Goal: Task Accomplishment & Management: Manage account settings

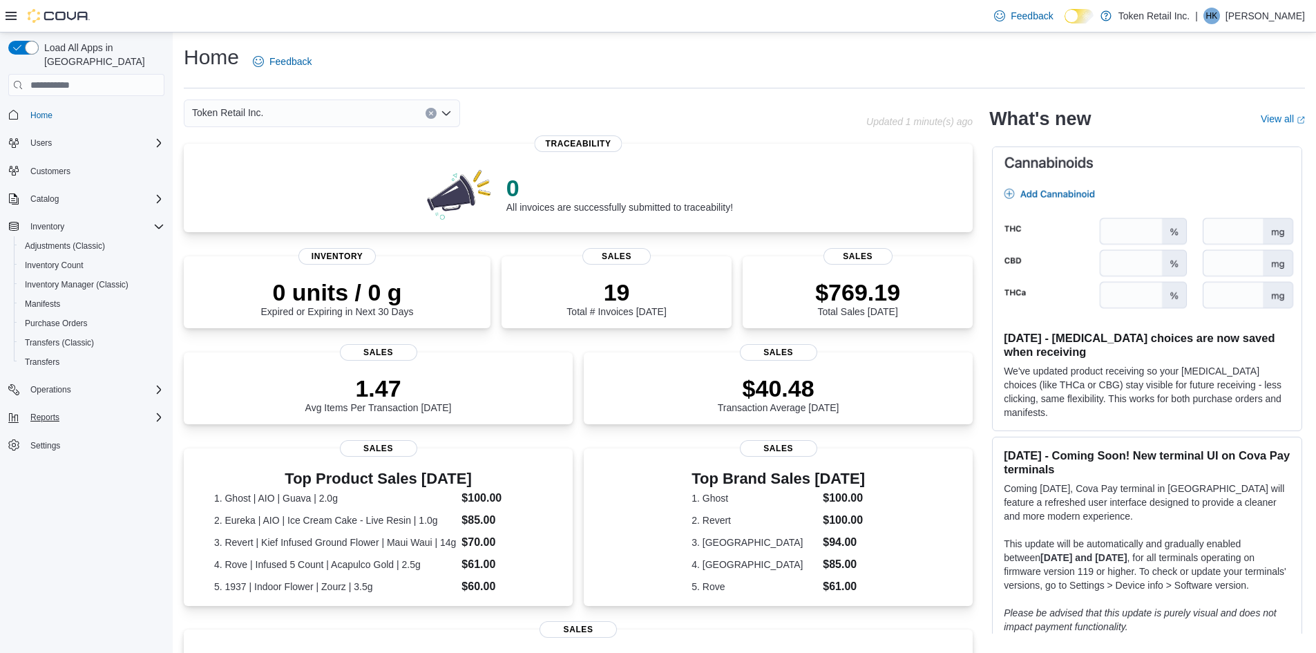
click at [73, 409] on div "Reports" at bounding box center [95, 417] width 140 height 17
click at [153, 384] on icon "Complex example" at bounding box center [158, 389] width 11 height 11
click at [52, 315] on span "Purchase Orders" at bounding box center [56, 323] width 63 height 17
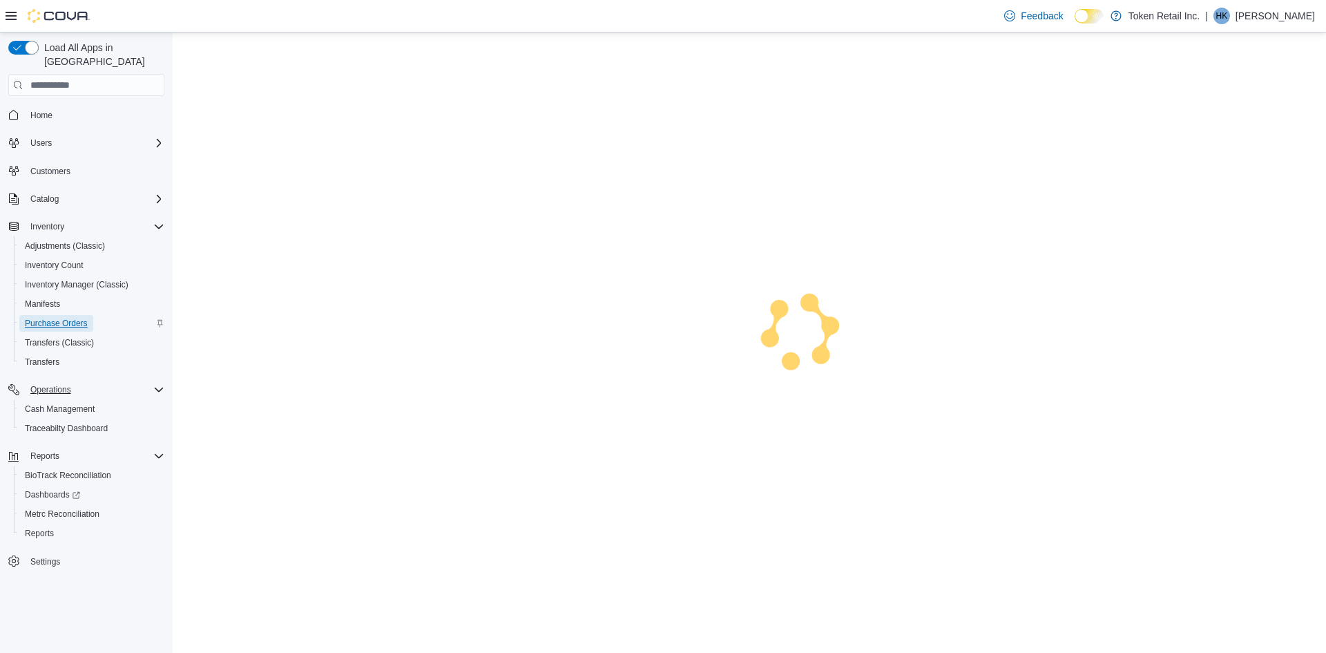
click at [50, 318] on span "Purchase Orders" at bounding box center [56, 323] width 63 height 11
click at [54, 318] on span "Purchase Orders" at bounding box center [56, 323] width 63 height 11
click at [40, 110] on span "Home" at bounding box center [41, 115] width 22 height 11
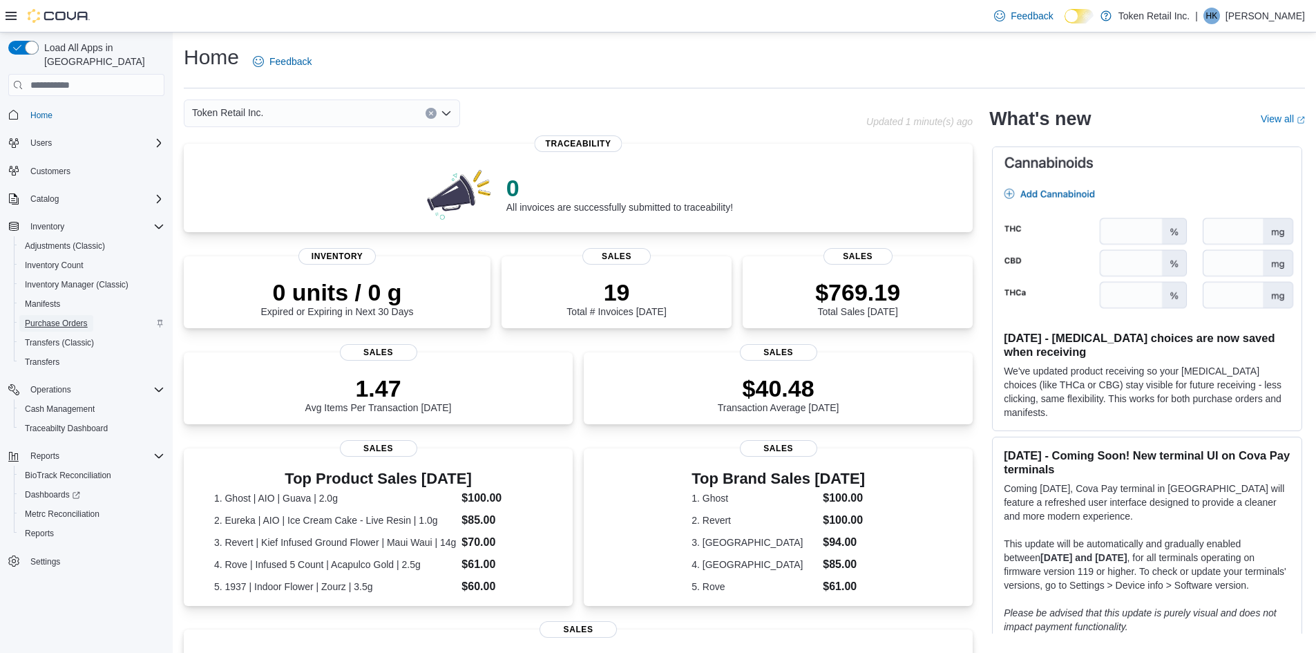
click at [75, 318] on span "Purchase Orders" at bounding box center [56, 323] width 63 height 11
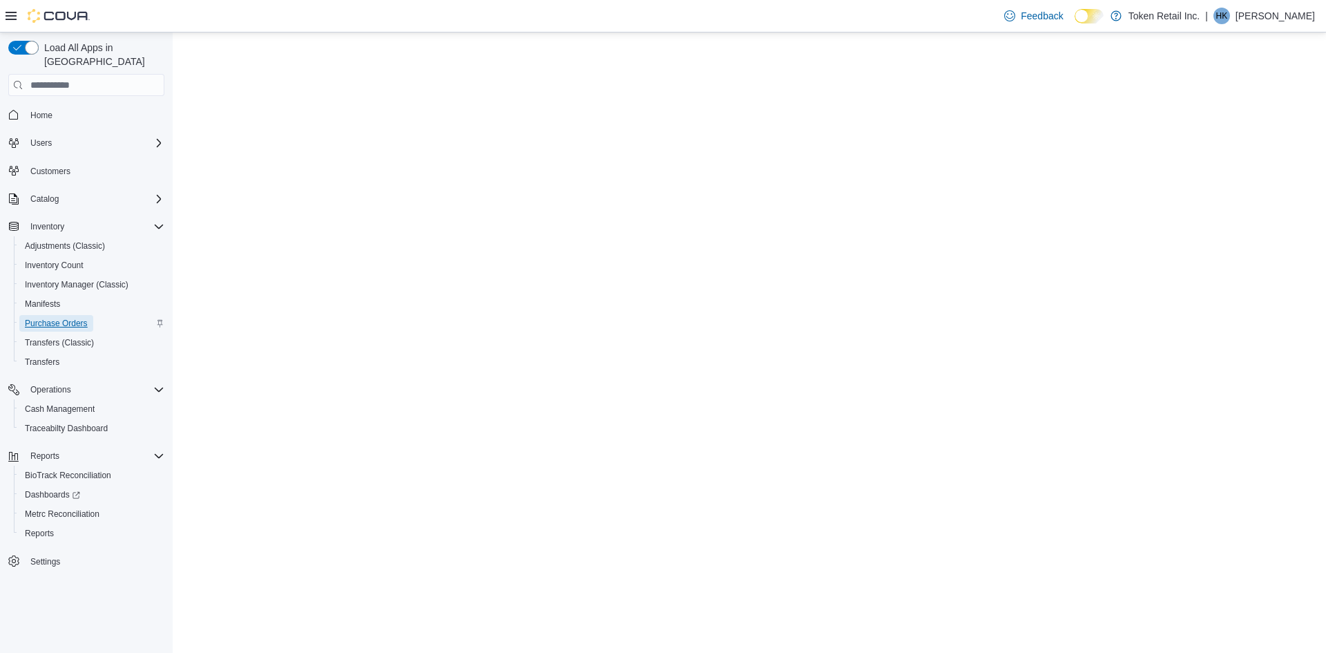
click at [57, 318] on span "Purchase Orders" at bounding box center [56, 323] width 63 height 11
click at [56, 318] on span "Purchase Orders" at bounding box center [56, 323] width 63 height 11
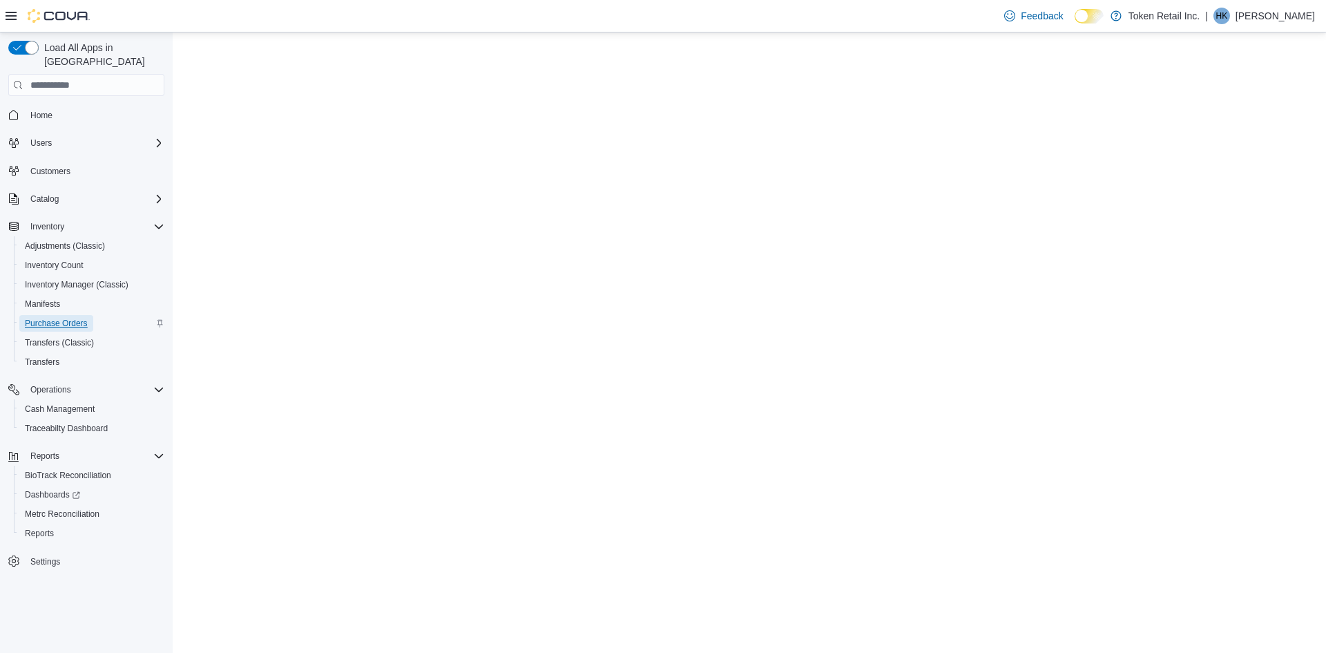
click at [56, 318] on span "Purchase Orders" at bounding box center [56, 323] width 63 height 11
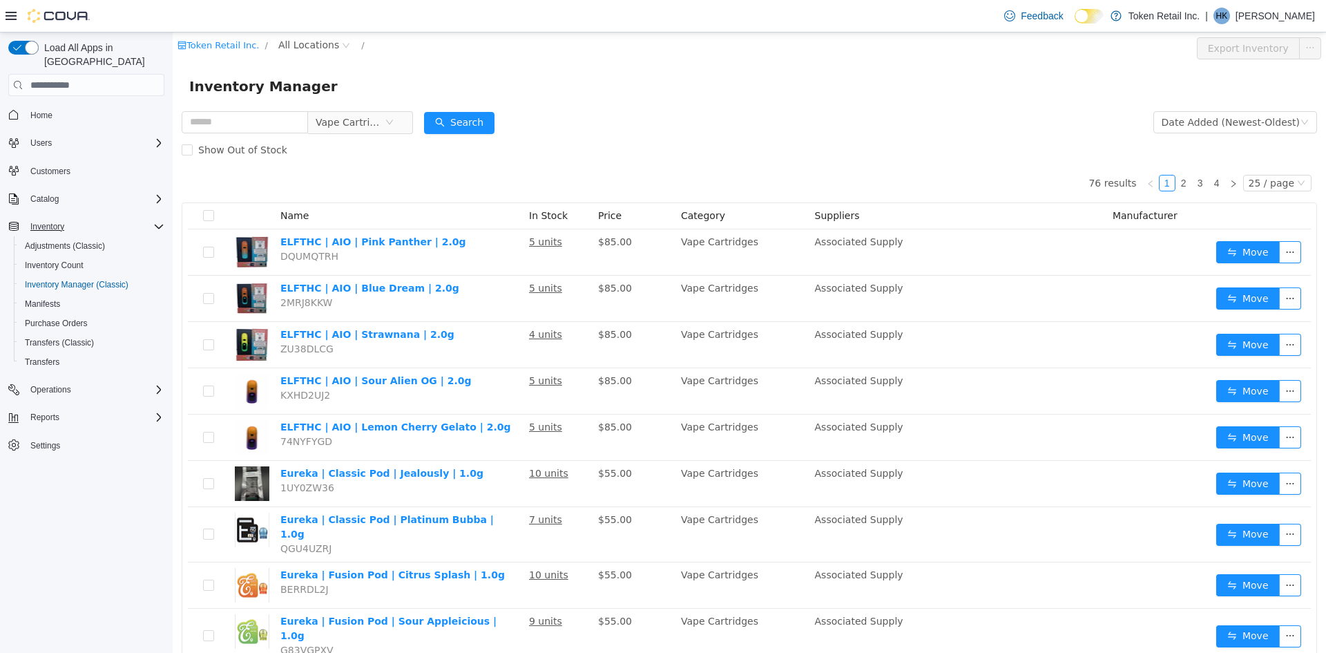
click at [154, 221] on icon "Complex example" at bounding box center [158, 226] width 11 height 11
click at [75, 301] on span "Settings" at bounding box center [95, 309] width 140 height 17
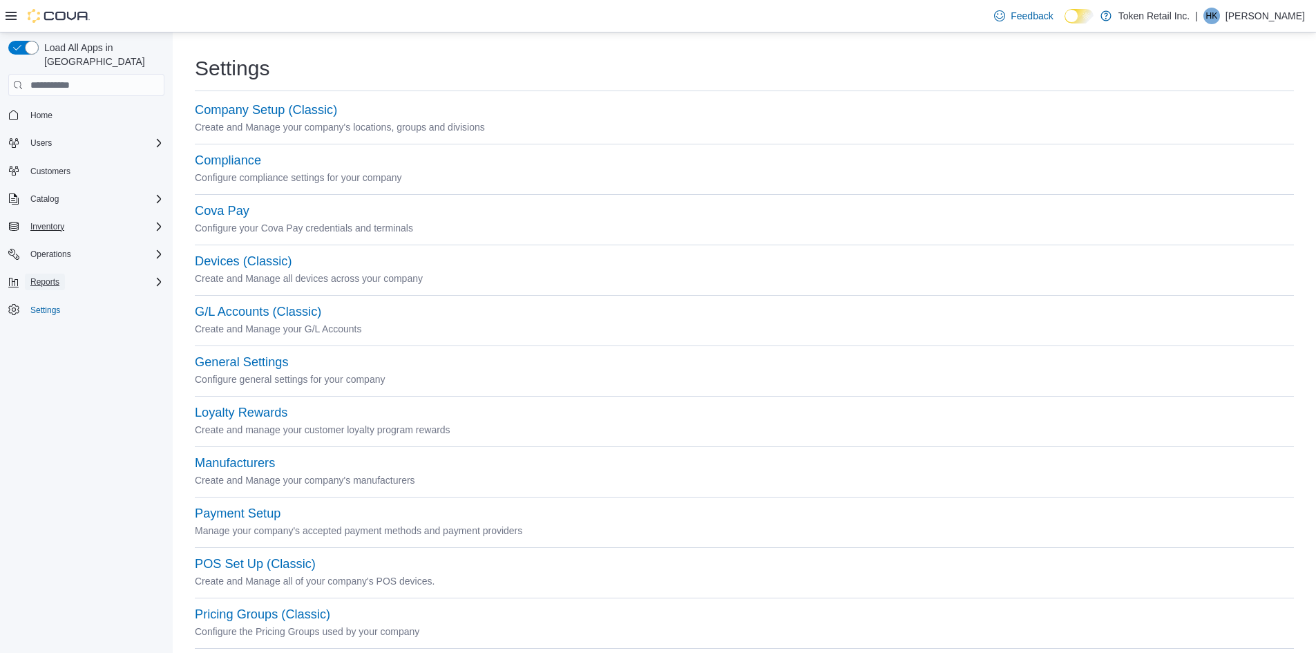
click at [43, 276] on span "Reports" at bounding box center [44, 281] width 29 height 11
click at [42, 354] on span "Reports" at bounding box center [39, 359] width 29 height 11
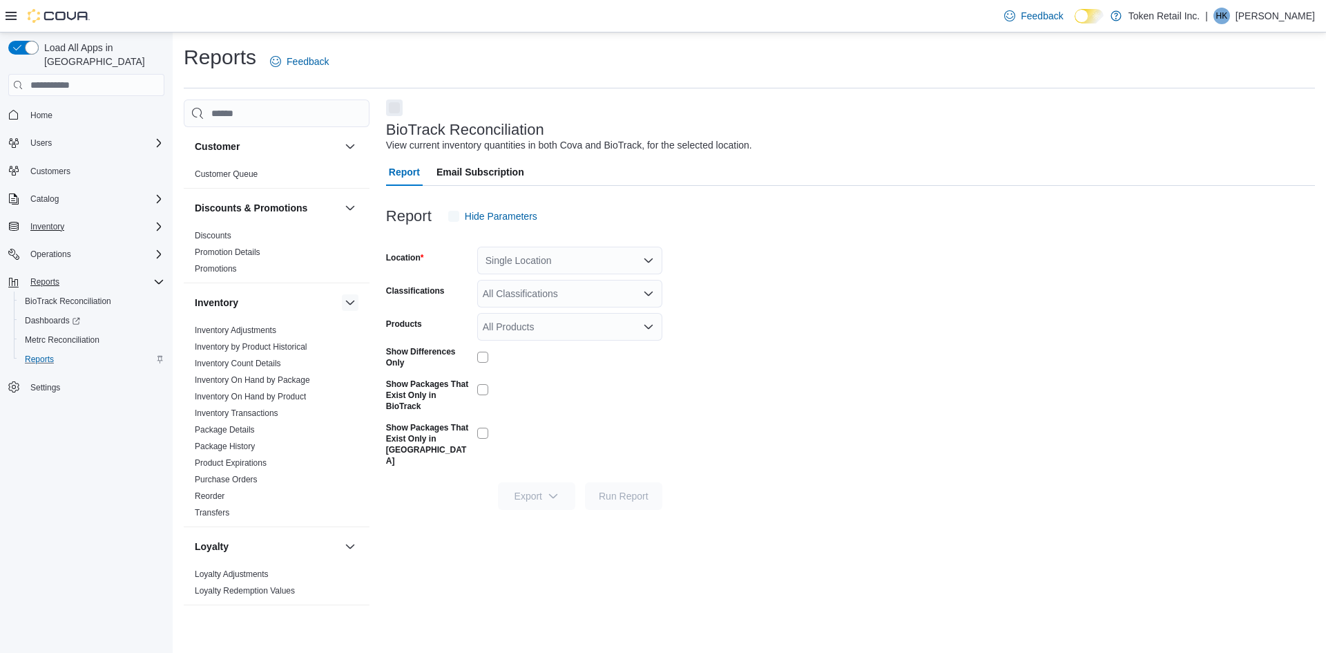
click at [342, 302] on button "button" at bounding box center [350, 302] width 17 height 17
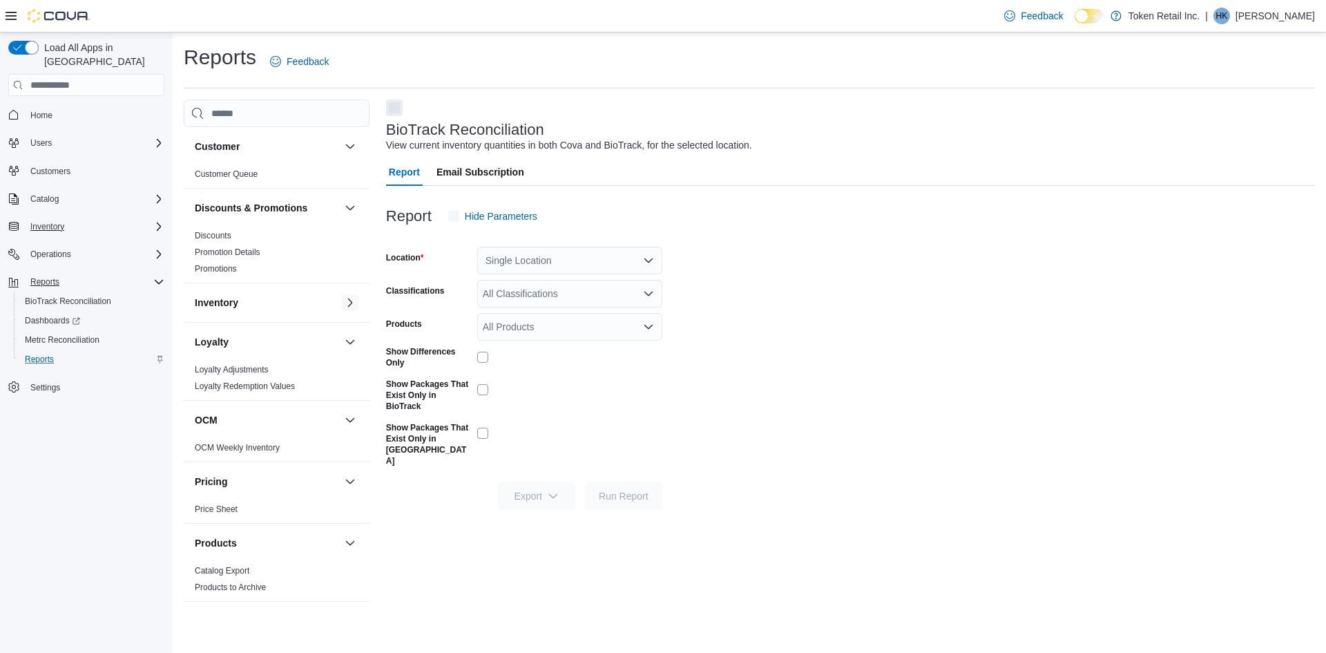
click at [343, 300] on button "button" at bounding box center [350, 302] width 17 height 17
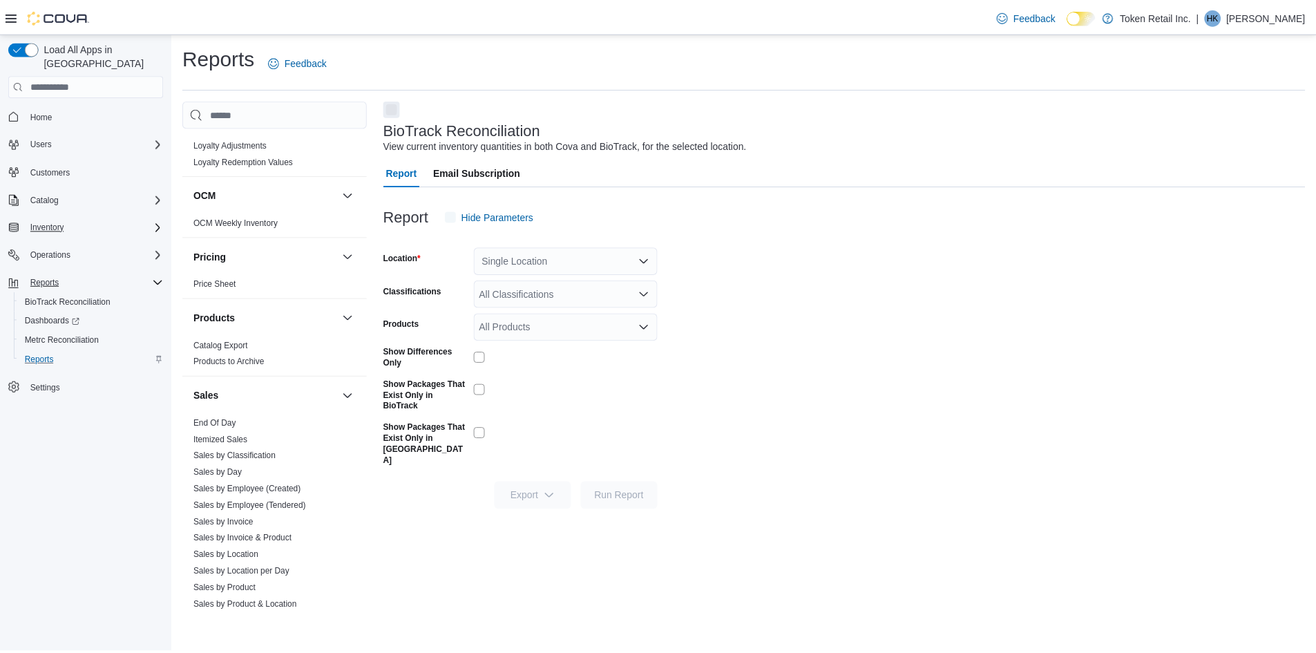
scroll to position [484, 0]
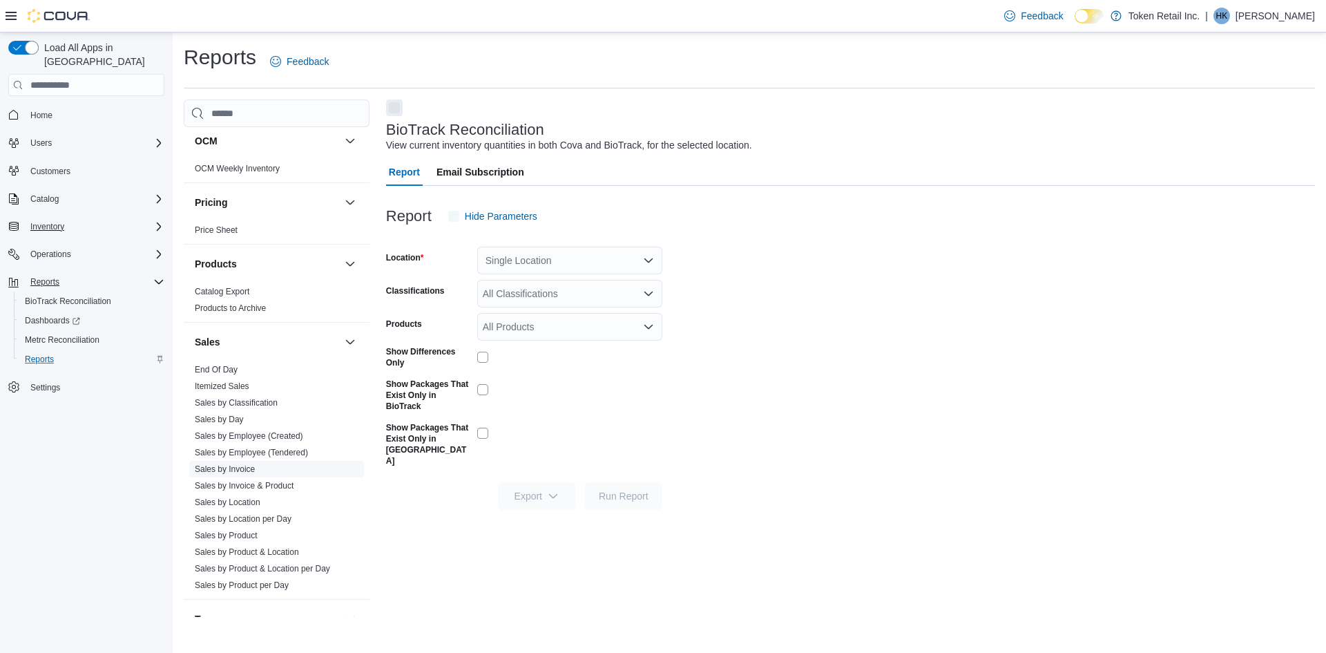
click at [236, 472] on link "Sales by Invoice" at bounding box center [225, 469] width 60 height 10
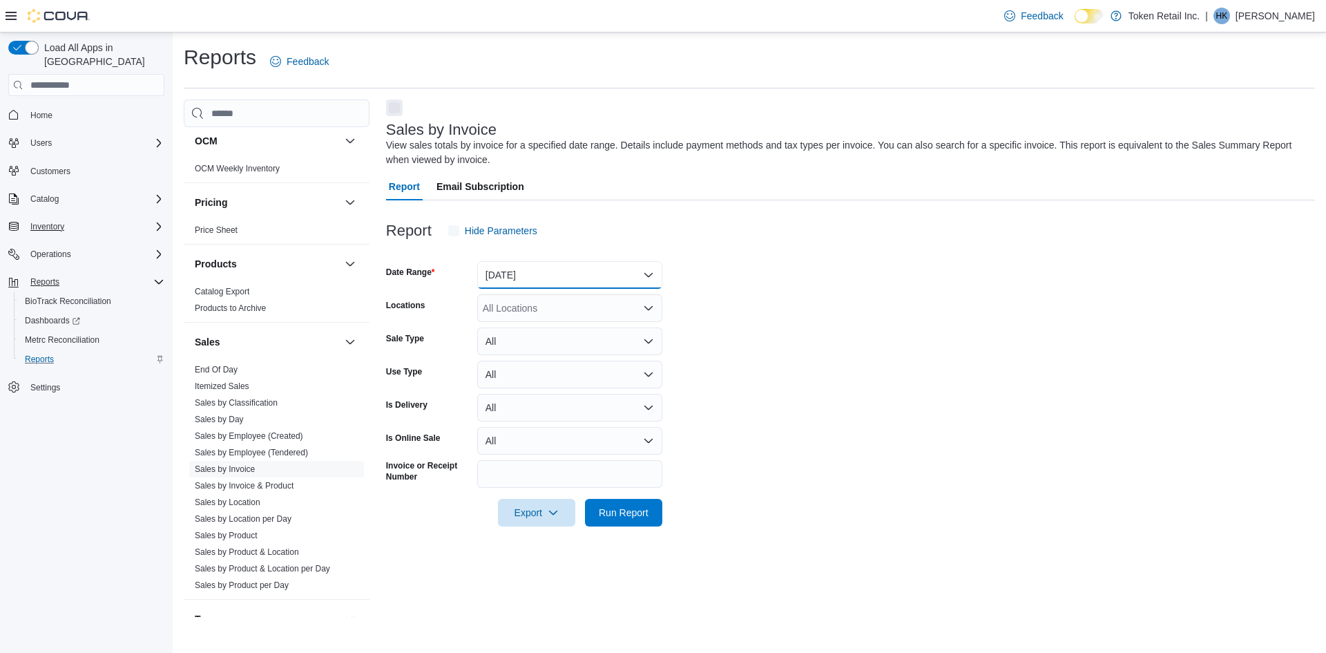
click at [522, 271] on button "Yesterday" at bounding box center [569, 275] width 185 height 28
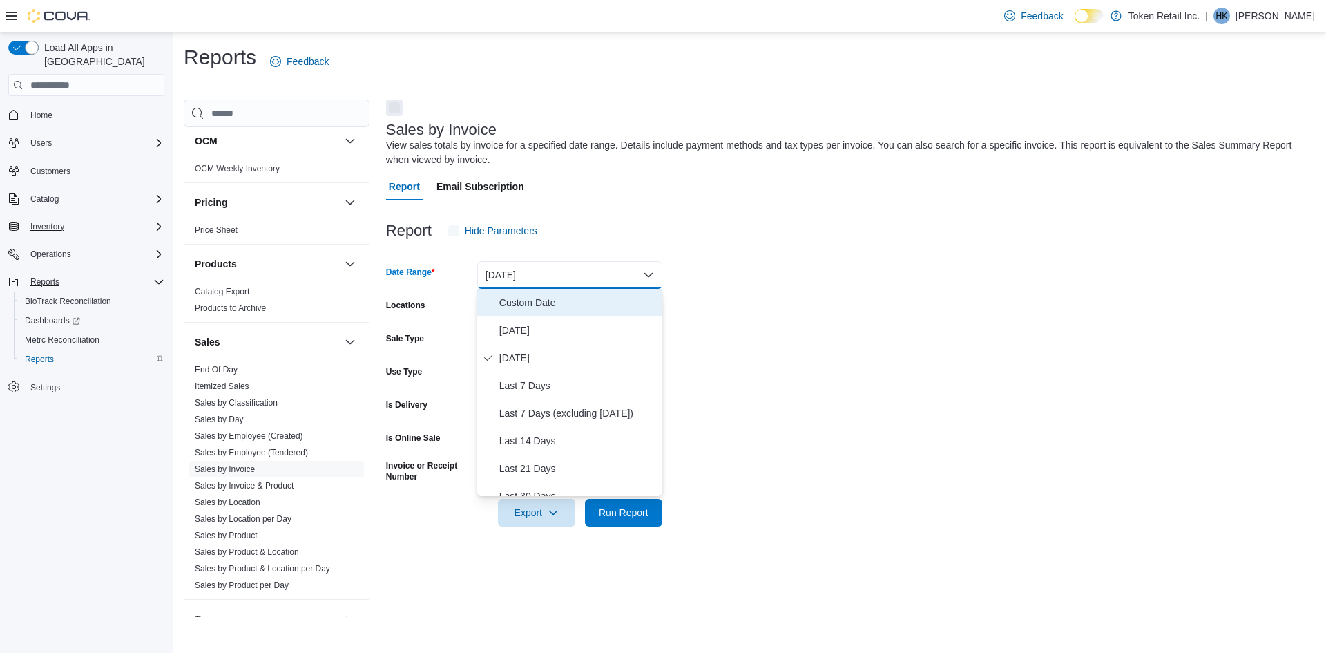
click at [527, 302] on span "Custom Date" at bounding box center [577, 302] width 157 height 17
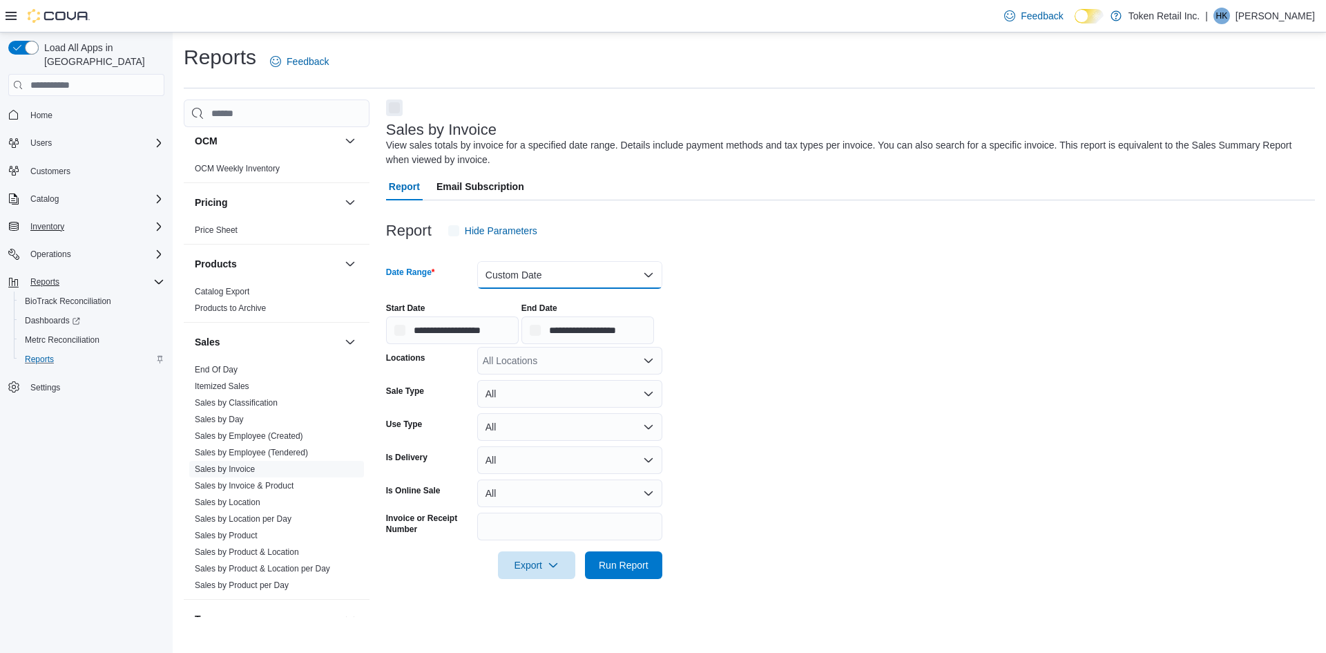
click at [519, 261] on button "Custom Date" at bounding box center [569, 275] width 185 height 28
click at [511, 331] on span "Today" at bounding box center [577, 330] width 157 height 17
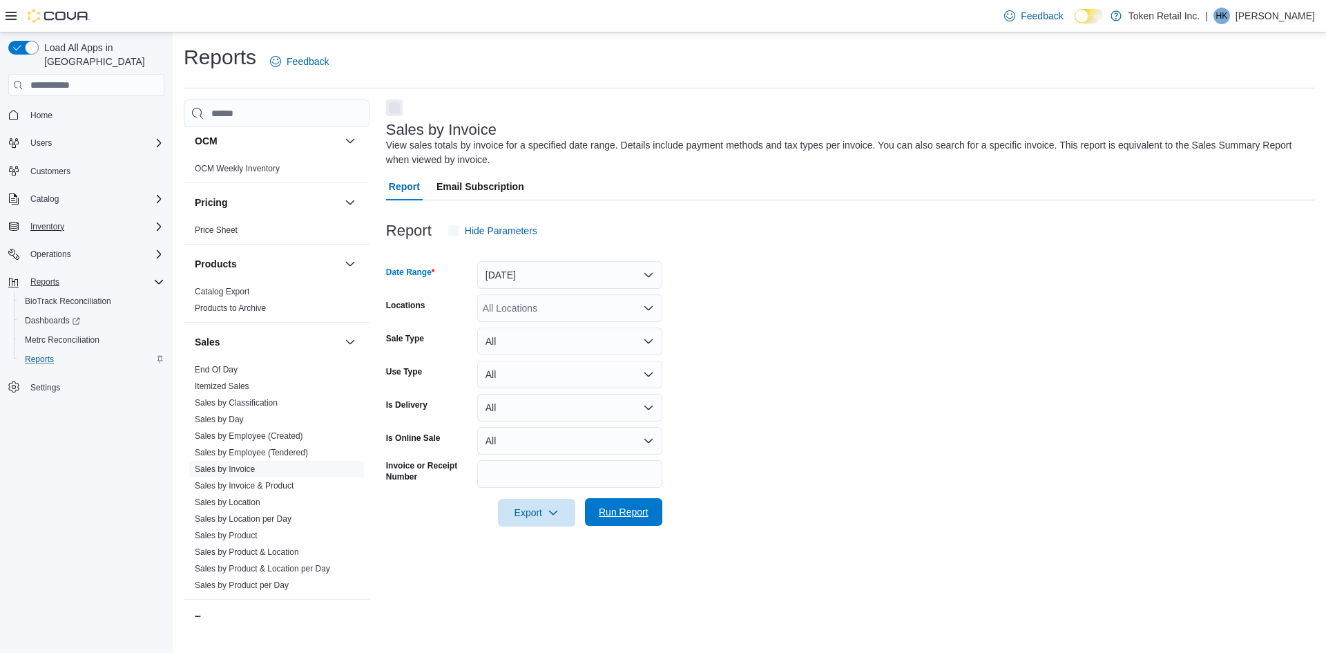
click at [614, 513] on span "Run Report" at bounding box center [624, 512] width 50 height 14
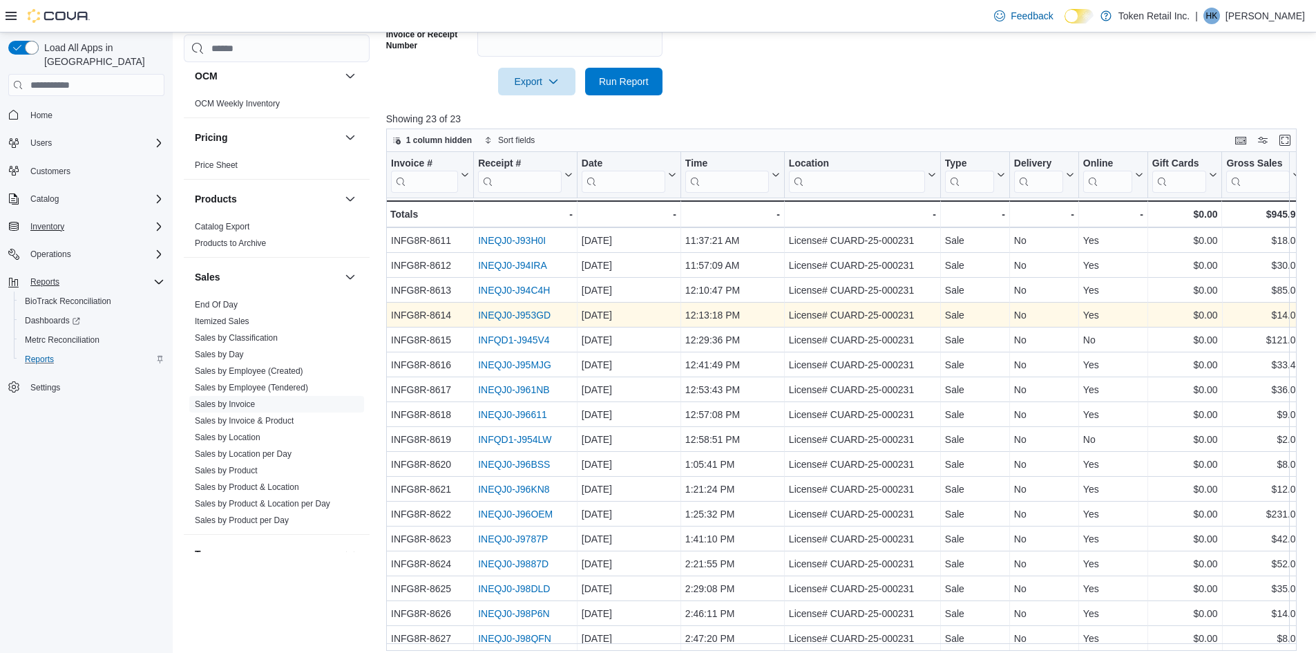
scroll to position [440, 0]
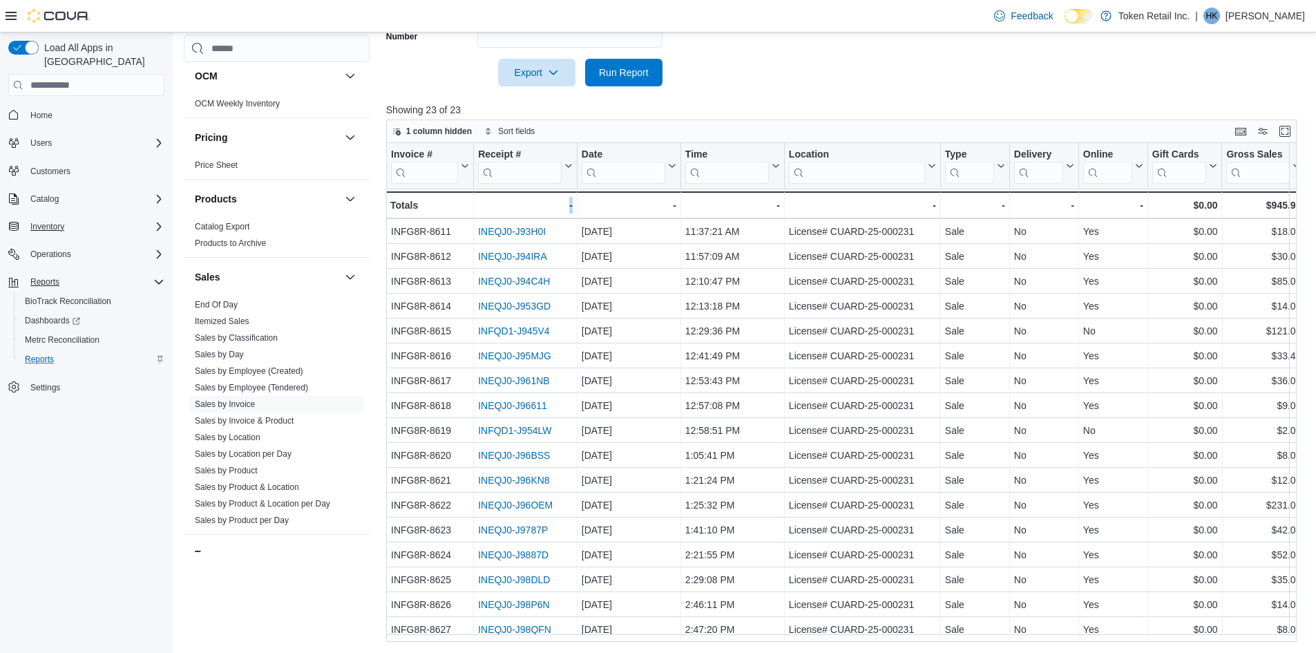
drag, startPoint x: 533, startPoint y: 642, endPoint x: 624, endPoint y: 640, distance: 90.5
click at [624, 640] on div "Invoice # Click to view column header actions Receipt # Click to view column he…" at bounding box center [841, 392] width 910 height 499
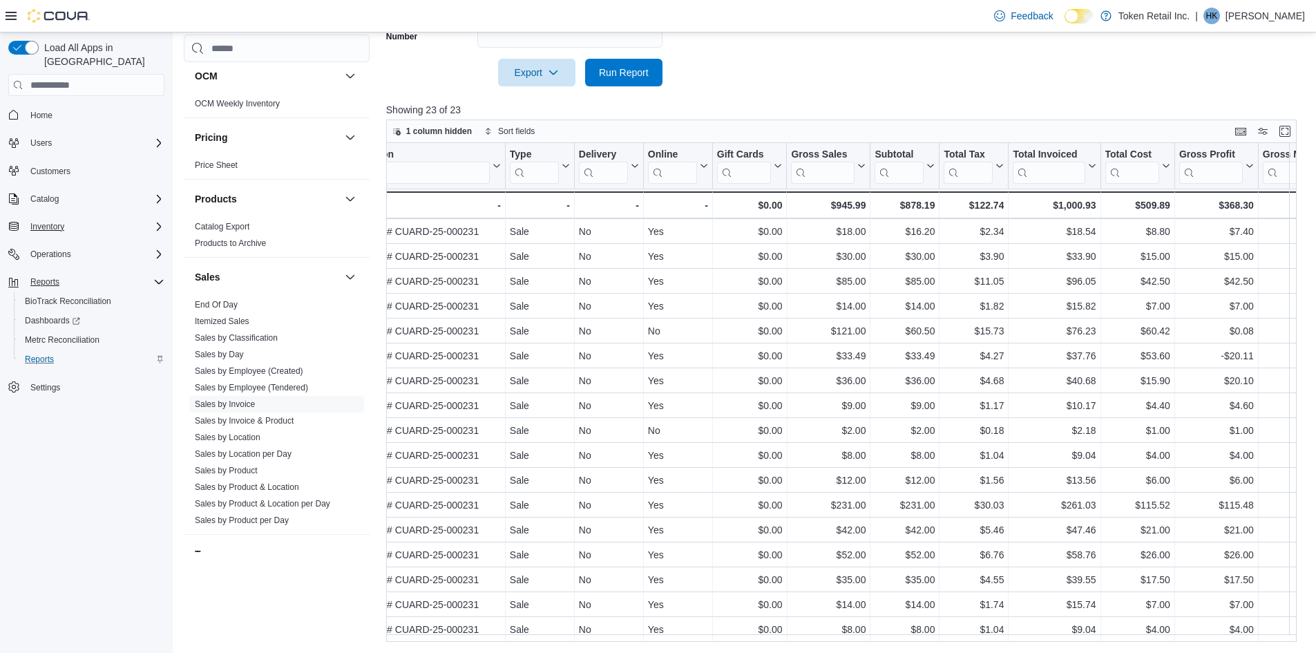
scroll to position [155, 441]
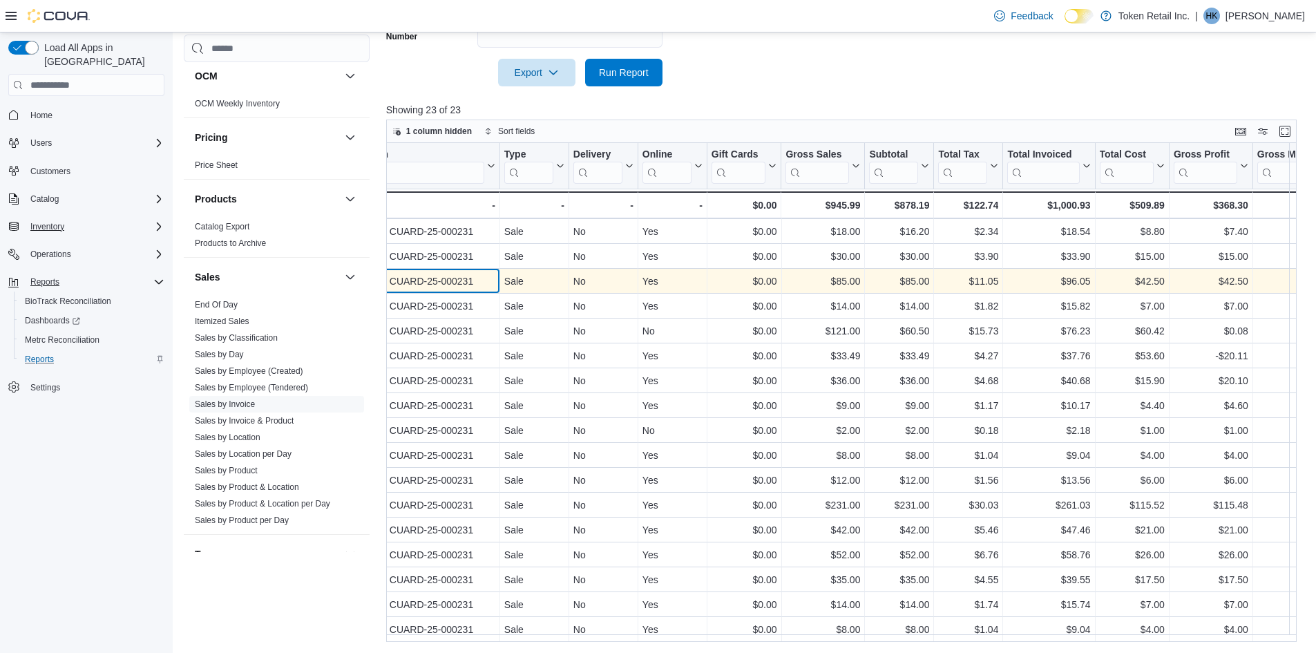
click at [417, 273] on div "License# CUARD-25-000231" at bounding box center [421, 281] width 147 height 17
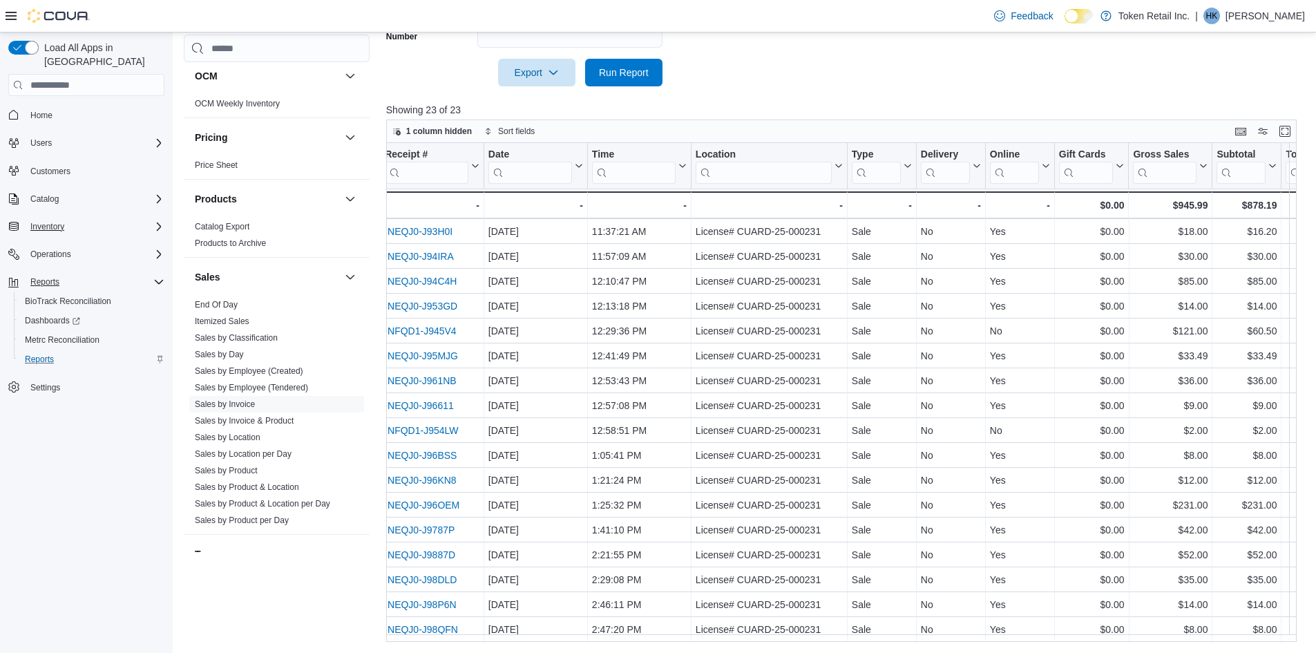
scroll to position [155, 0]
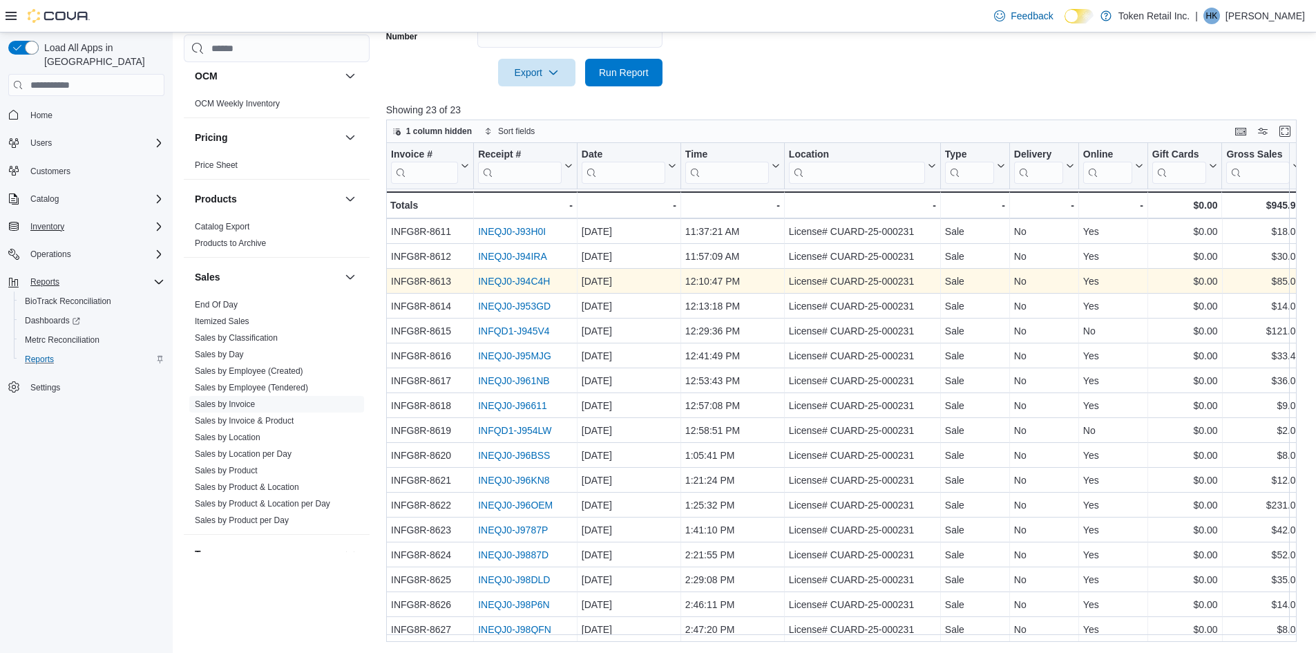
click at [510, 279] on link "INEQJ0-J94C4H" at bounding box center [514, 281] width 72 height 11
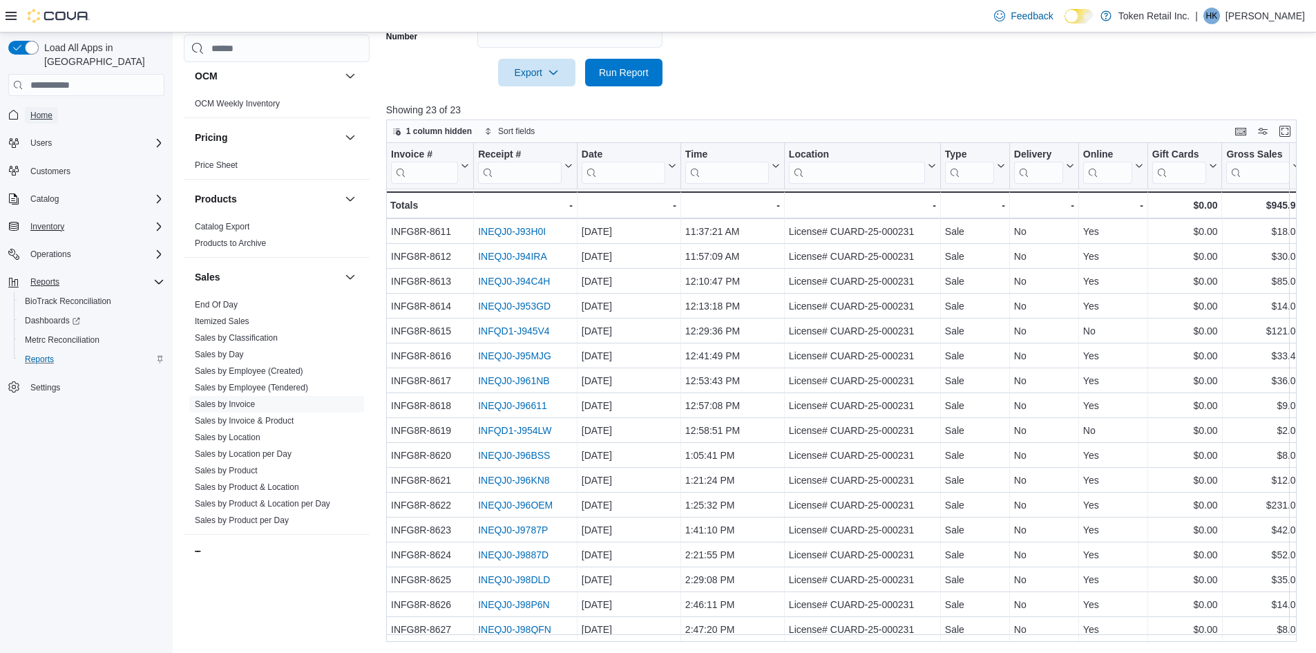
click at [53, 107] on link "Home" at bounding box center [41, 115] width 33 height 17
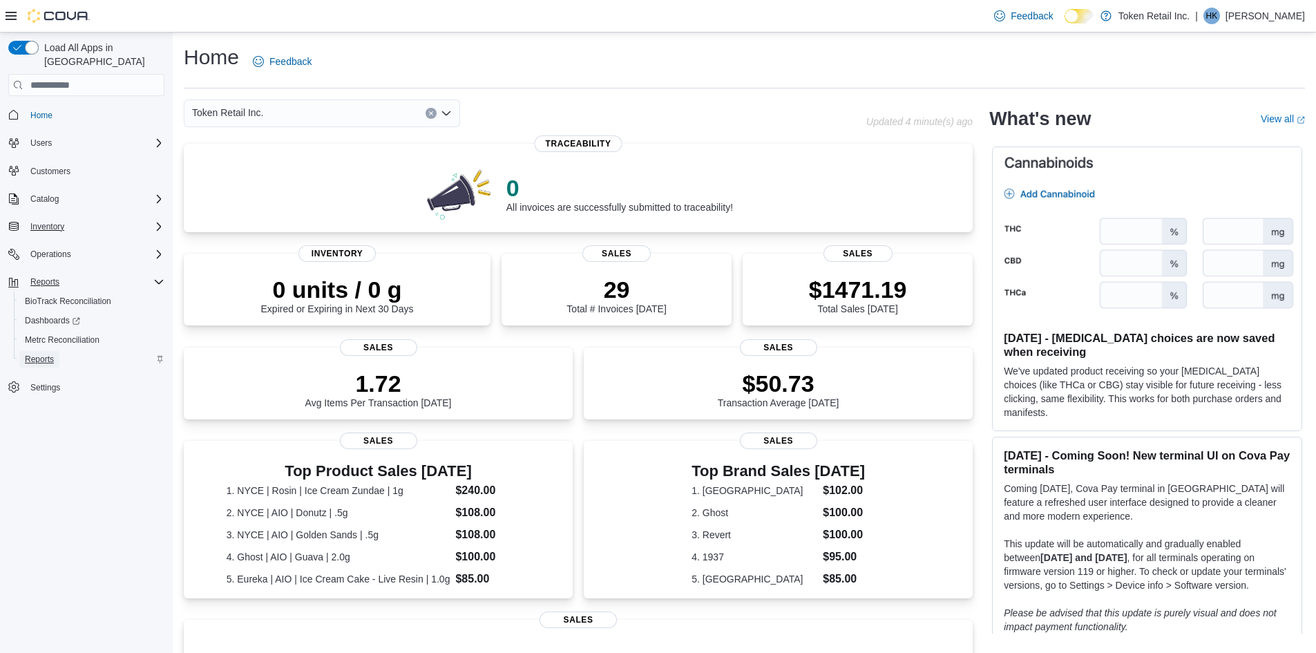
click at [41, 354] on span "Reports" at bounding box center [39, 359] width 29 height 11
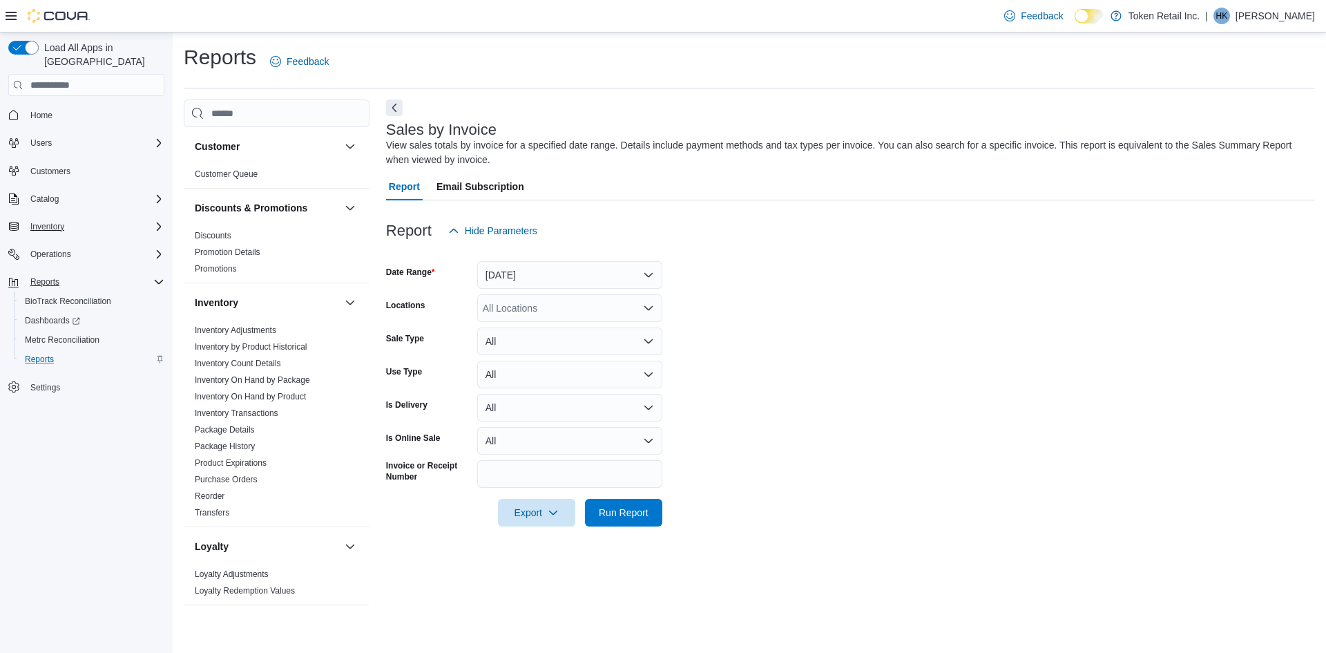
click at [51, 17] on img at bounding box center [59, 16] width 62 height 14
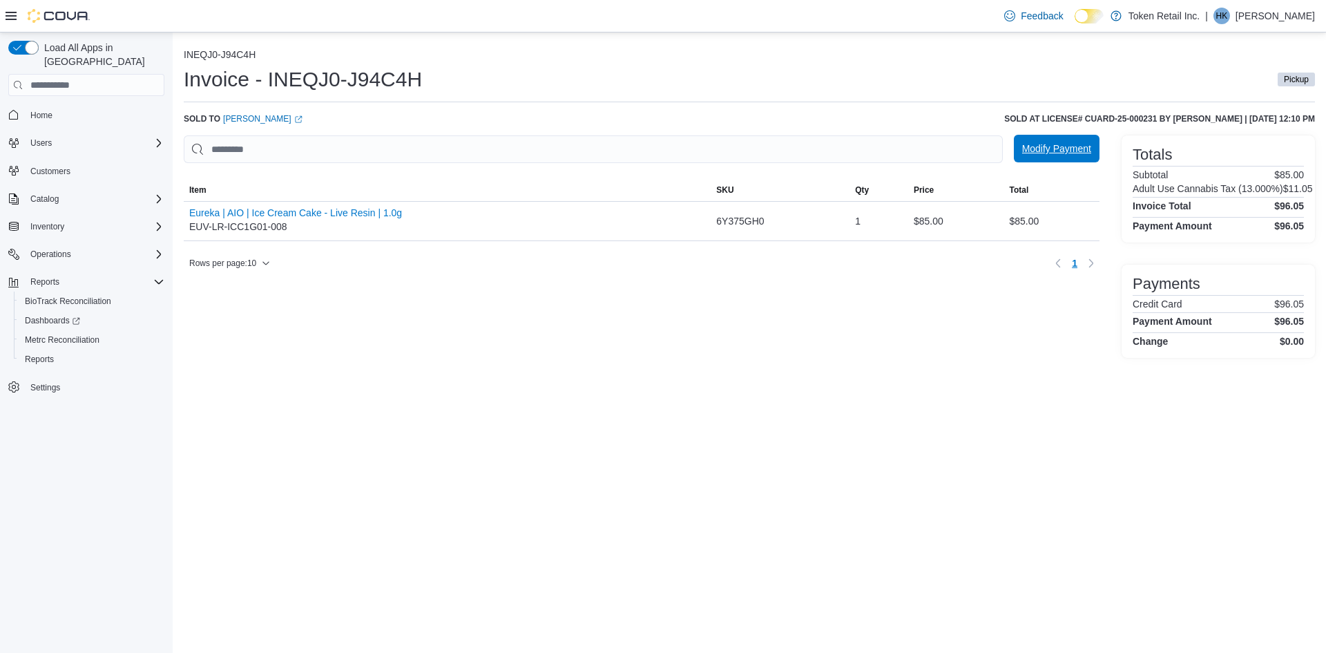
click at [1071, 149] on span "Modify Payment" at bounding box center [1056, 149] width 69 height 14
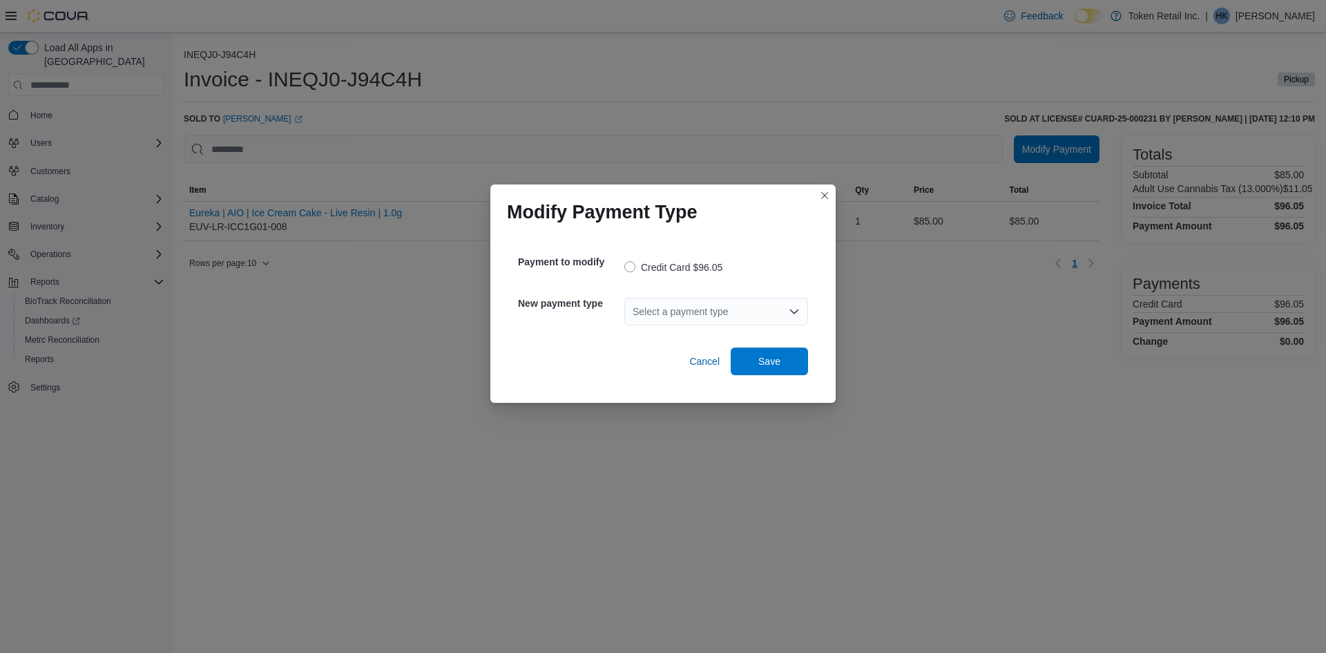
click at [759, 313] on div "Select a payment type" at bounding box center [716, 312] width 184 height 28
click at [737, 371] on span "Online Payment" at bounding box center [724, 375] width 151 height 14
click at [760, 361] on span "Save" at bounding box center [769, 361] width 22 height 14
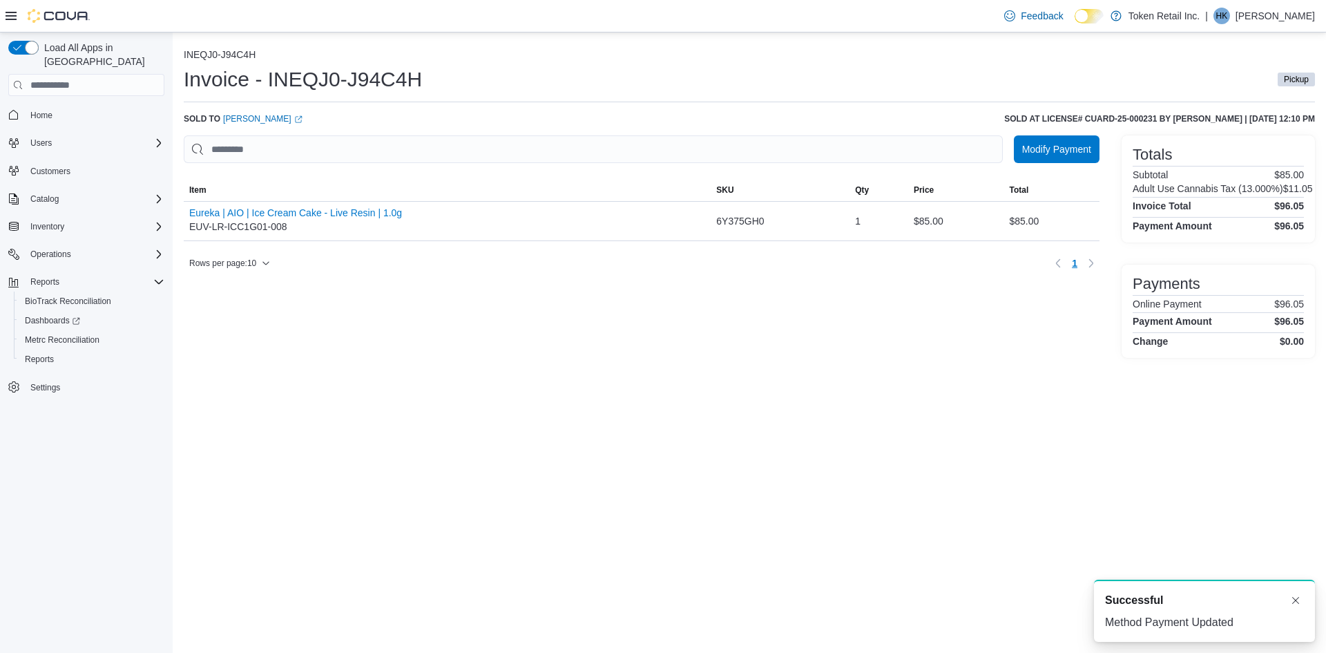
click at [60, 106] on span "Home" at bounding box center [95, 114] width 140 height 17
